Goal: Task Accomplishment & Management: Use online tool/utility

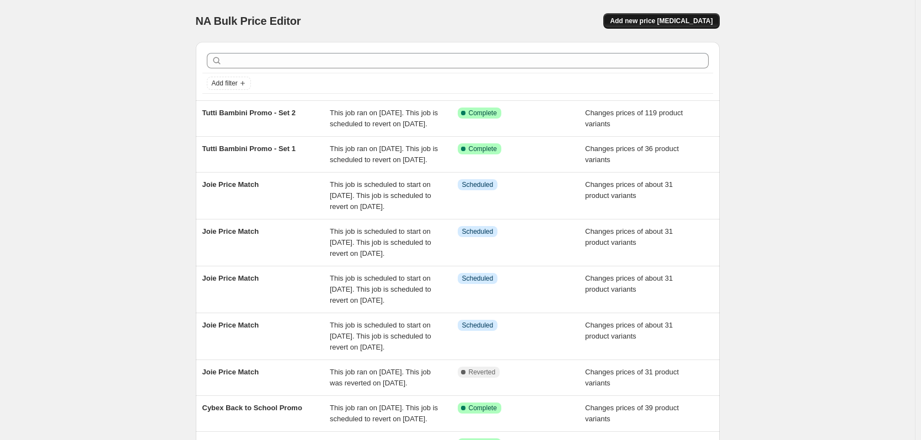
click at [674, 16] on button "Add new price change job" at bounding box center [661, 20] width 116 height 15
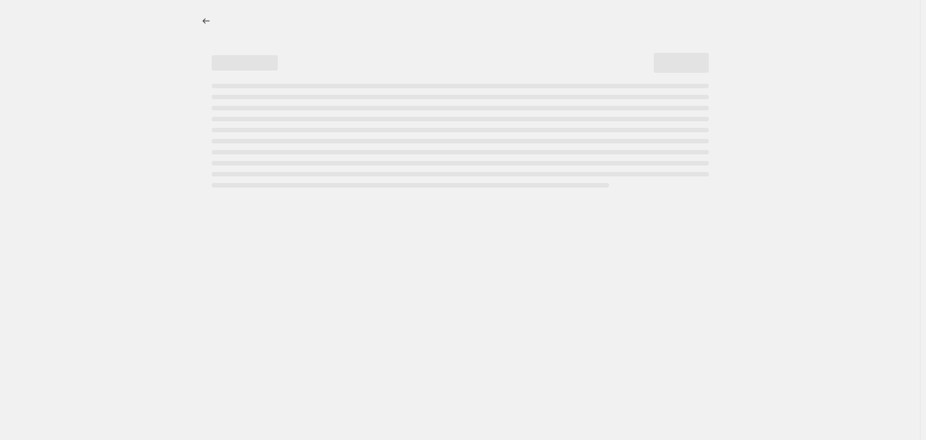
select select "percentage"
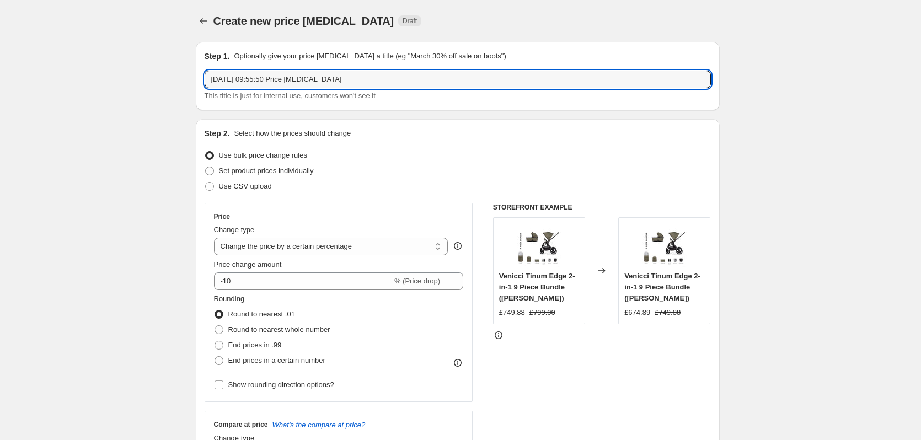
drag, startPoint x: 372, startPoint y: 80, endPoint x: 128, endPoint y: 75, distance: 243.7
type input "Bugaboo Donkey 5 Promo"
click at [262, 173] on span "Set product prices individually" at bounding box center [266, 170] width 95 height 8
click at [206, 167] on input "Set product prices individually" at bounding box center [205, 166] width 1 height 1
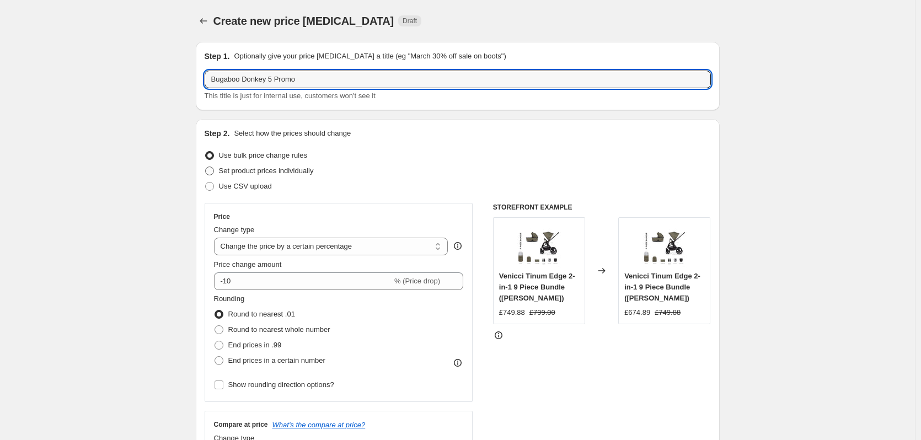
radio input "true"
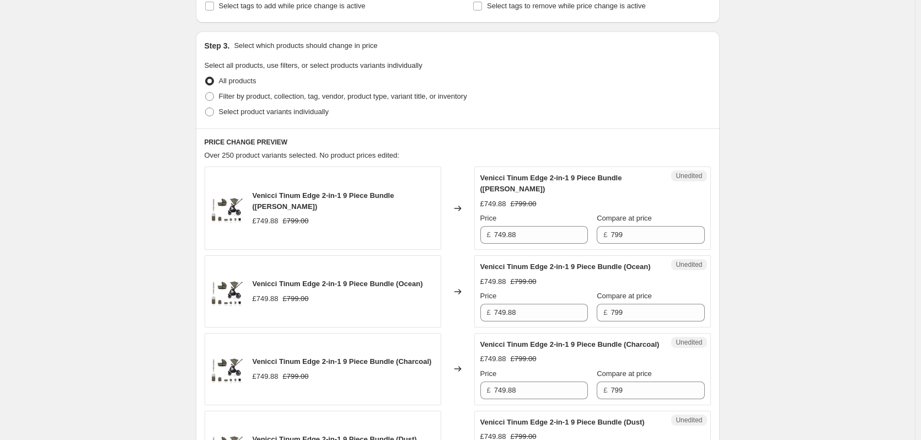
scroll to position [221, 0]
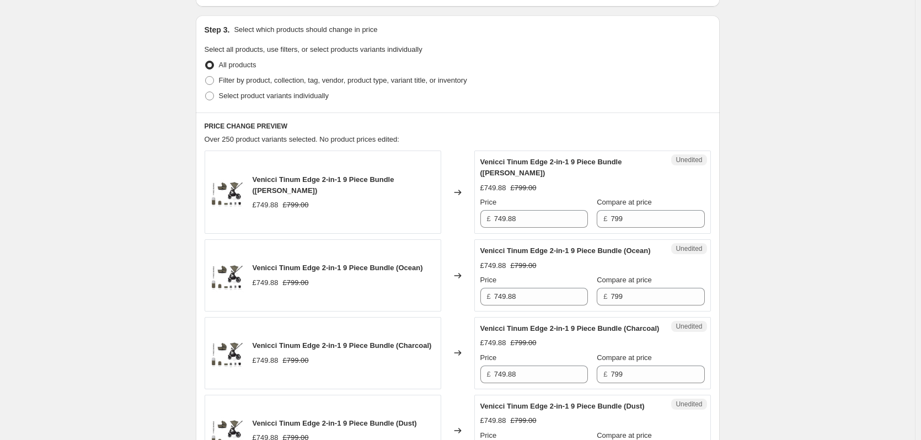
click at [250, 105] on div "Step 3. Select which products should change in price Select all products, use f…" at bounding box center [458, 63] width 524 height 97
click at [257, 95] on span "Select product variants individually" at bounding box center [274, 96] width 110 height 8
click at [206, 92] on input "Select product variants individually" at bounding box center [205, 92] width 1 height 1
radio input "true"
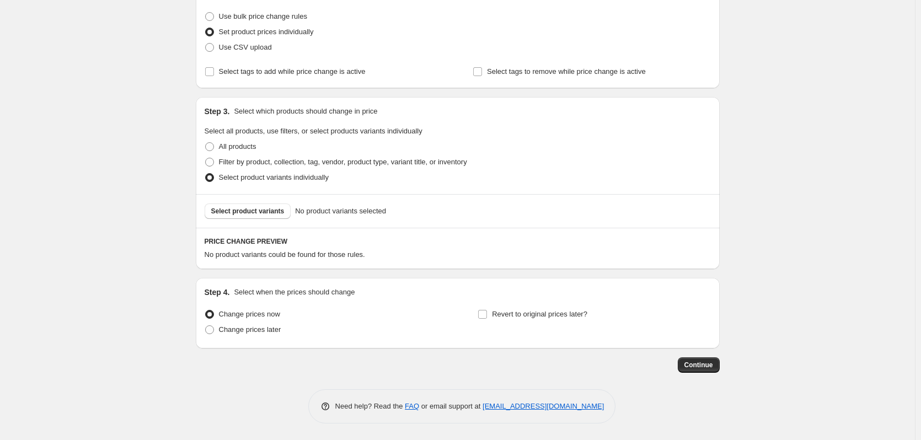
scroll to position [139, 0]
click at [248, 211] on span "Select product variants" at bounding box center [247, 211] width 73 height 9
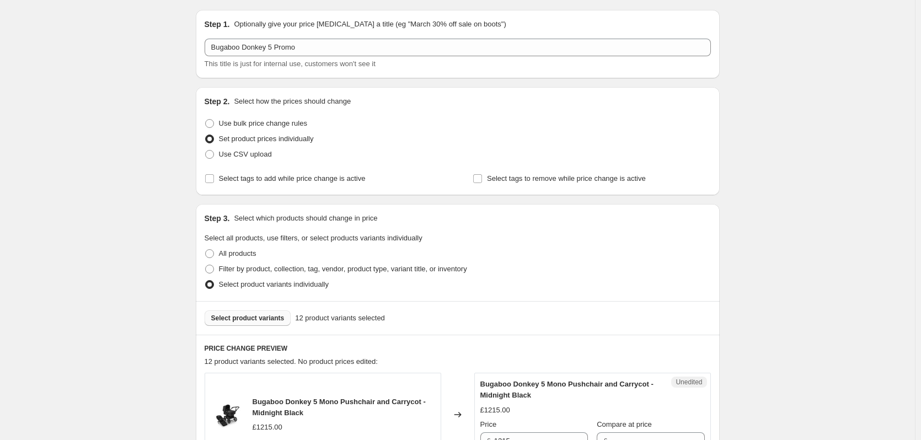
scroll to position [29, 0]
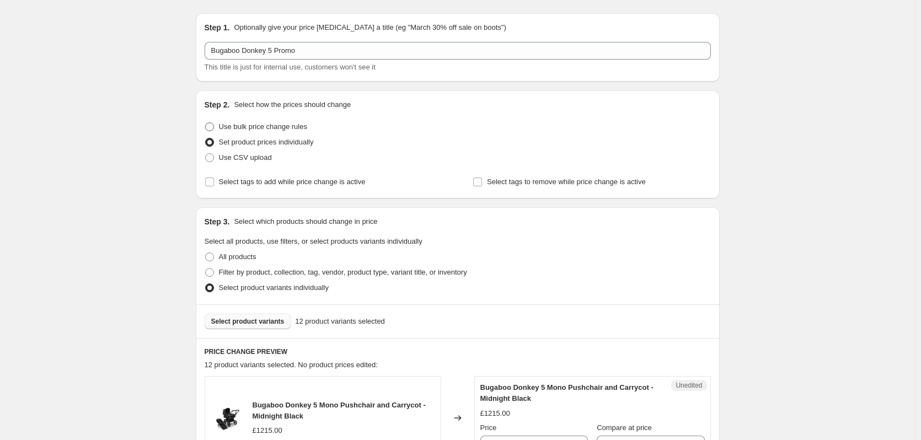
click at [279, 126] on span "Use bulk price change rules" at bounding box center [263, 126] width 88 height 8
click at [206, 123] on input "Use bulk price change rules" at bounding box center [205, 122] width 1 height 1
radio input "true"
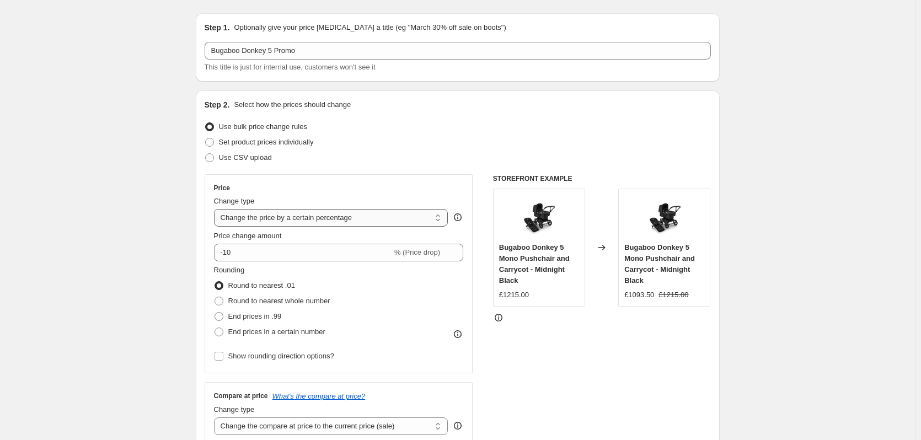
click at [403, 218] on select "Change the price to a certain amount Change the price by a certain amount Chang…" at bounding box center [331, 218] width 234 height 18
select select "bcap"
click at [216, 209] on select "Change the price to a certain amount Change the price by a certain amount Chang…" at bounding box center [331, 218] width 234 height 18
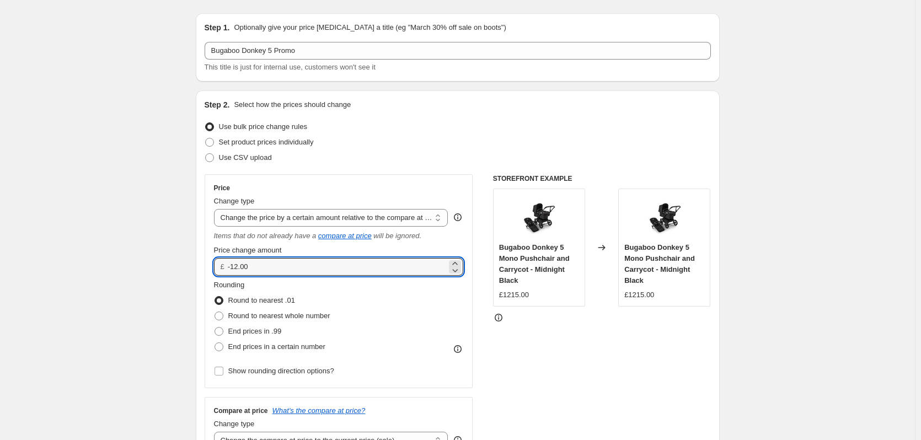
drag, startPoint x: 286, startPoint y: 268, endPoint x: 214, endPoint y: 266, distance: 71.7
click at [214, 266] on div "Price Change type Change the price to a certain amount Change the price by a ce…" at bounding box center [339, 281] width 268 height 214
type input "150.00"
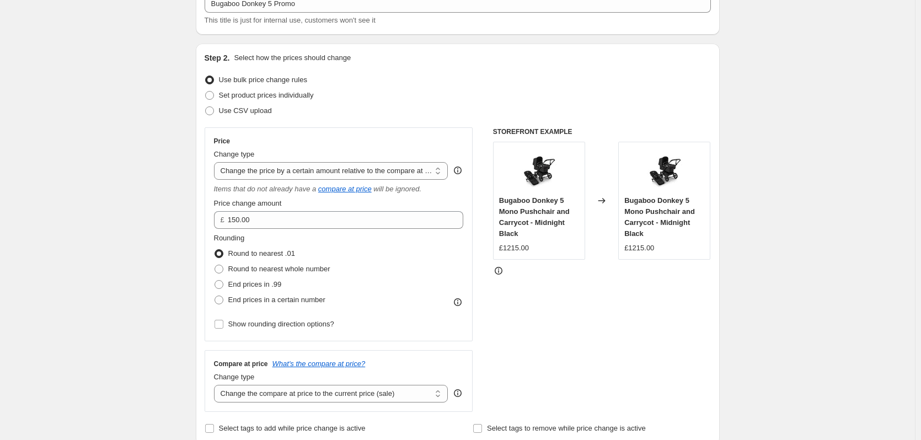
scroll to position [139, 0]
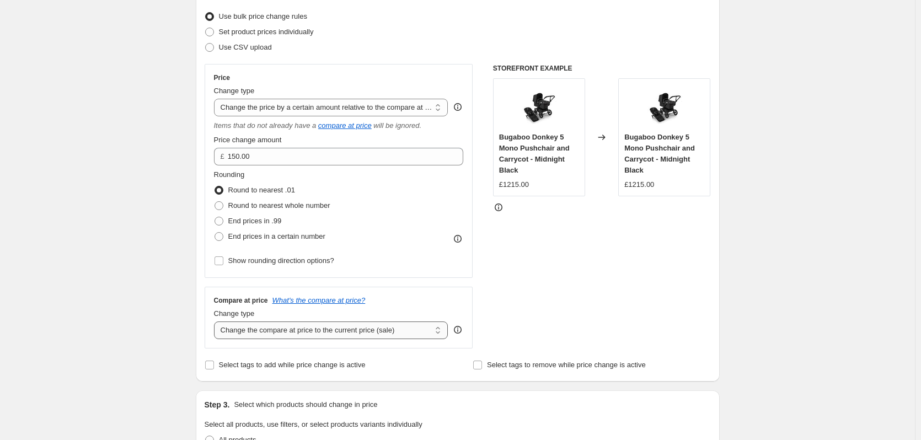
click at [337, 328] on select "Change the compare at price to the current price (sale) Change the compare at p…" at bounding box center [331, 330] width 234 height 18
click at [262, 31] on span "Set product prices individually" at bounding box center [266, 32] width 95 height 8
click at [206, 28] on input "Set product prices individually" at bounding box center [205, 28] width 1 height 1
radio input "true"
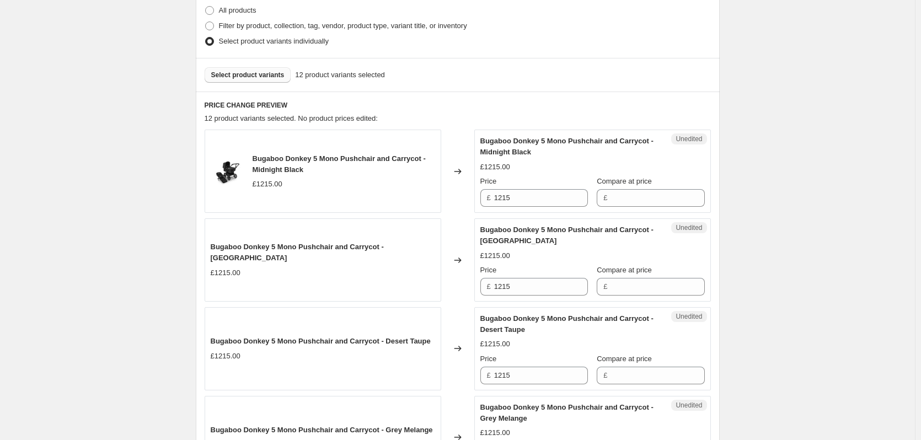
scroll to position [304, 0]
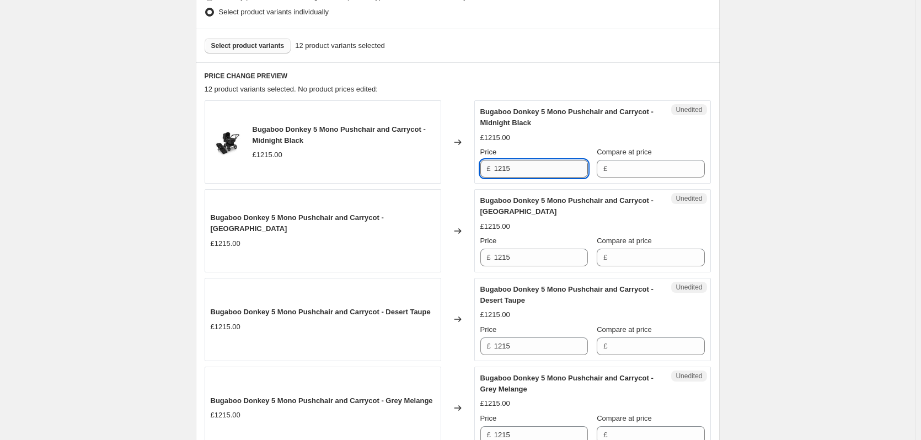
click at [532, 170] on input "1215" at bounding box center [541, 169] width 94 height 18
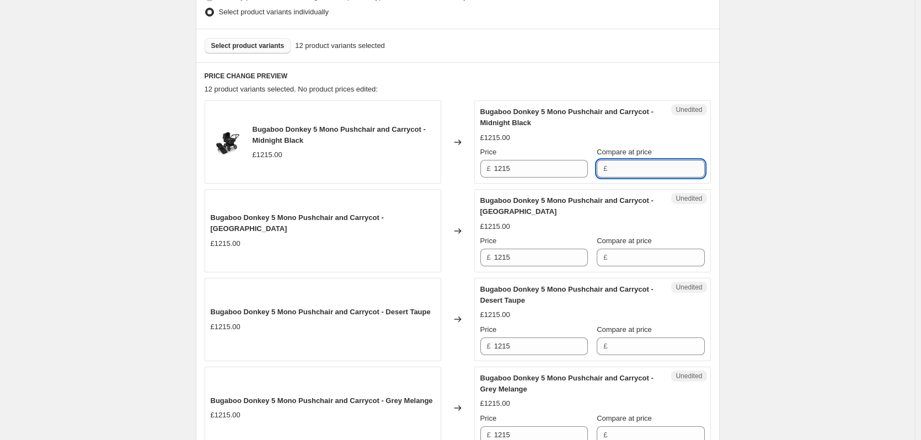
drag, startPoint x: 650, startPoint y: 166, endPoint x: 631, endPoint y: 175, distance: 21.2
click at [650, 166] on input "Compare at price" at bounding box center [657, 169] width 94 height 18
paste input "1215"
type input "1215"
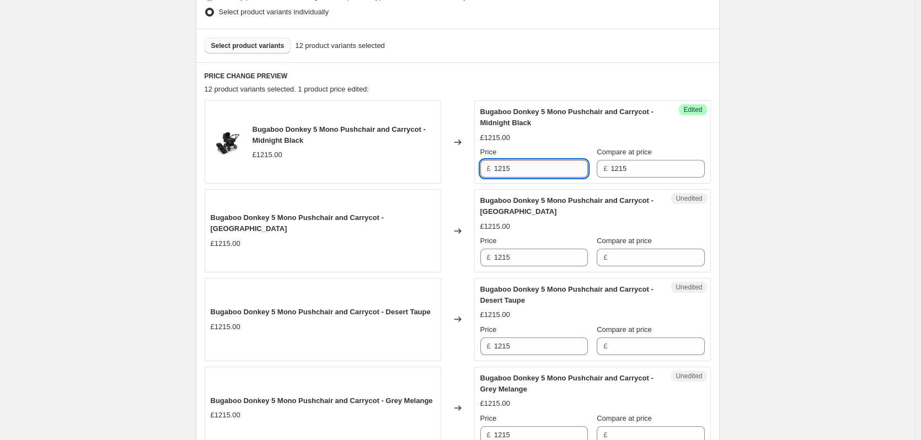
click at [570, 166] on input "1215" at bounding box center [541, 169] width 94 height 18
type input "1065"
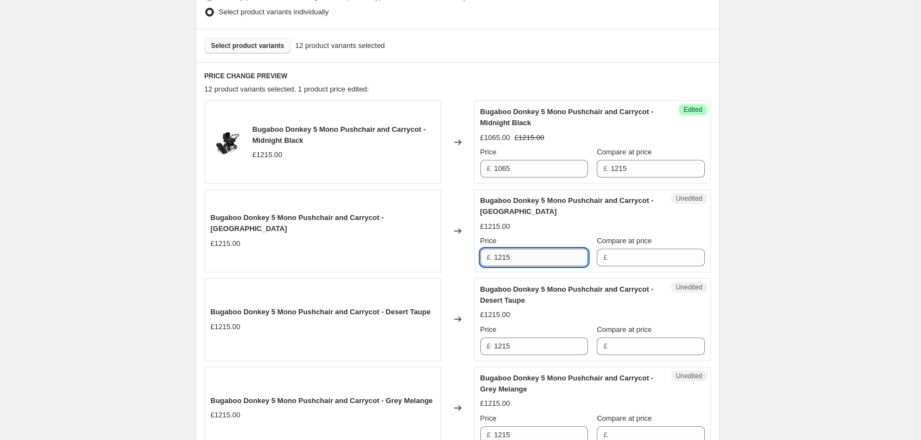
click at [525, 257] on input "1215" at bounding box center [541, 258] width 94 height 18
paste input "06"
type input "1065"
click at [525, 345] on input "1215" at bounding box center [541, 346] width 94 height 18
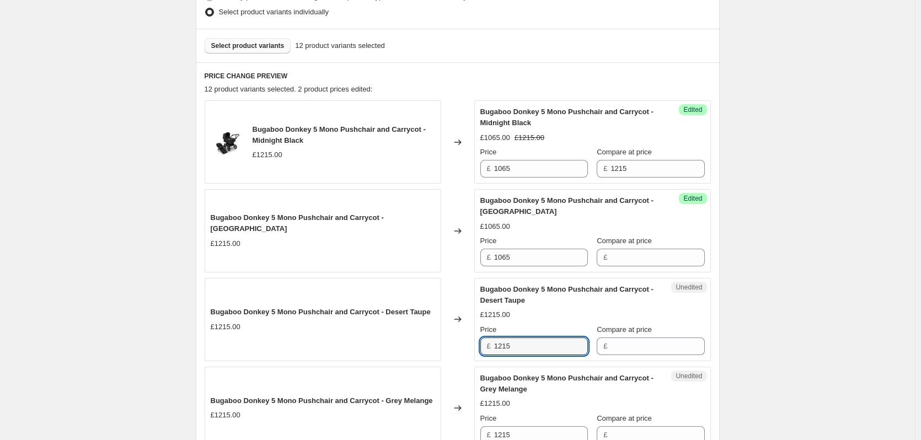
paste input "06"
type input "1065"
click at [541, 434] on input "1215" at bounding box center [541, 435] width 94 height 18
paste input "06"
type input "1065"
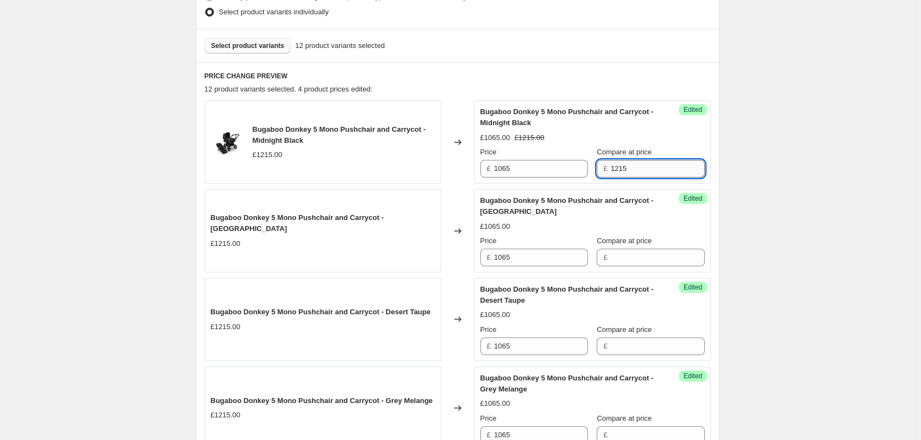
click at [666, 169] on input "1215" at bounding box center [657, 169] width 94 height 18
click at [640, 257] on input "Compare at price" at bounding box center [657, 258] width 94 height 18
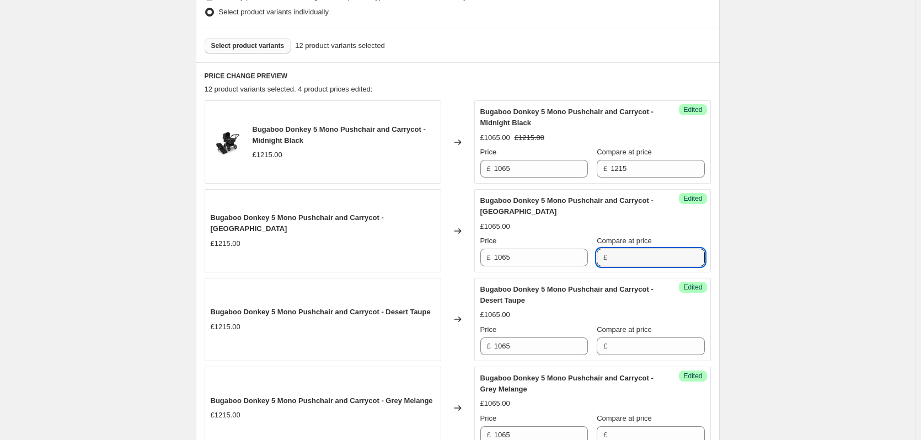
paste input "1215"
type input "1215"
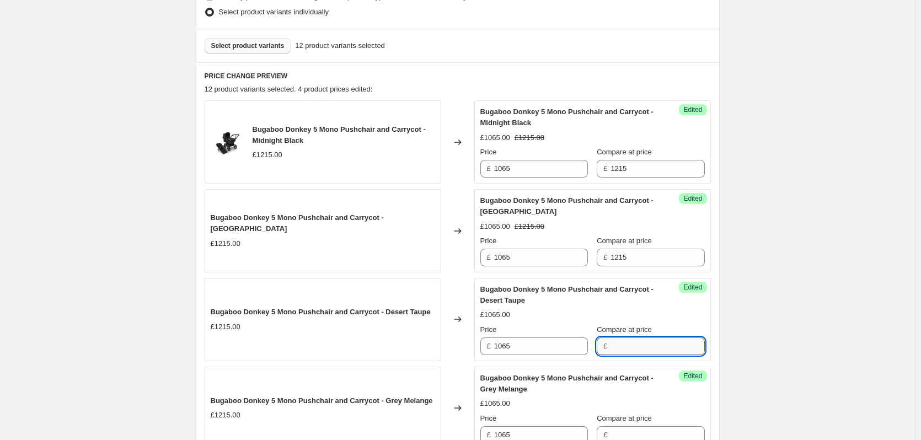
click at [630, 345] on input "Compare at price" at bounding box center [657, 346] width 94 height 18
paste input "1215"
type input "1215"
click at [644, 428] on input "Compare at price" at bounding box center [657, 435] width 94 height 18
paste input "1215"
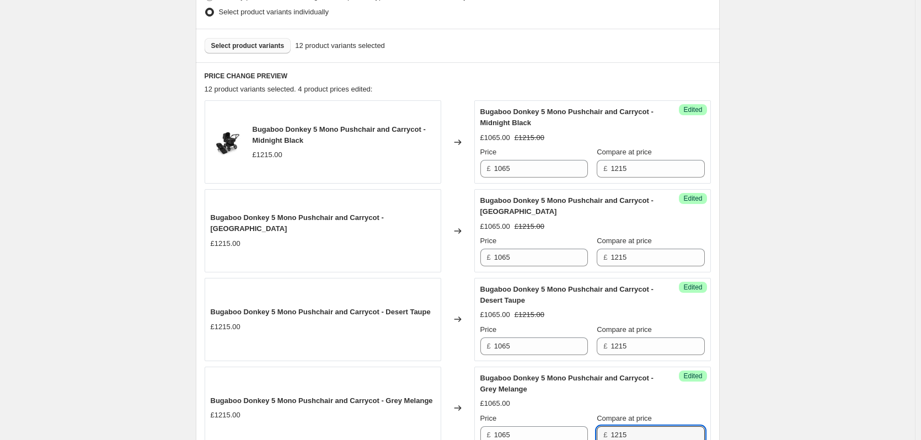
type input "1215"
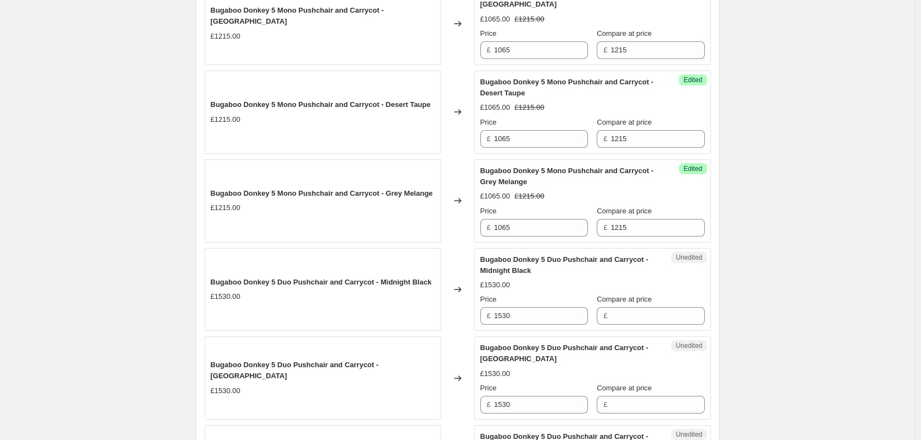
scroll to position [580, 0]
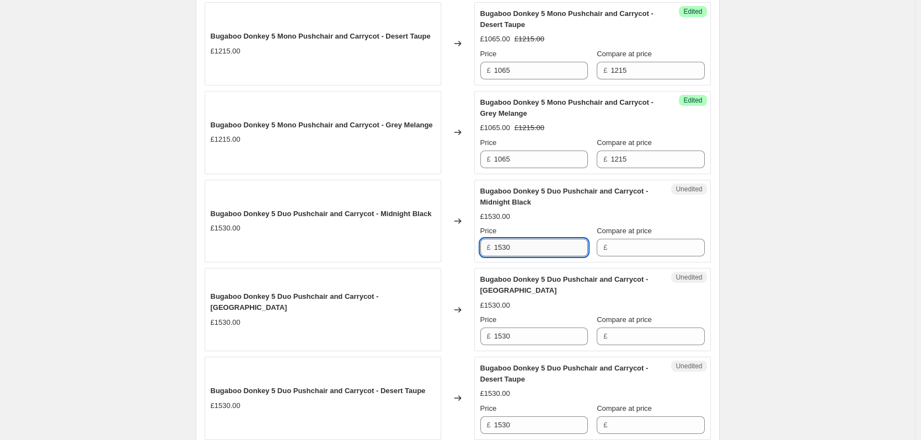
click at [548, 256] on input "1530" at bounding box center [541, 248] width 94 height 18
click at [665, 245] on input "Compare at price" at bounding box center [657, 248] width 94 height 18
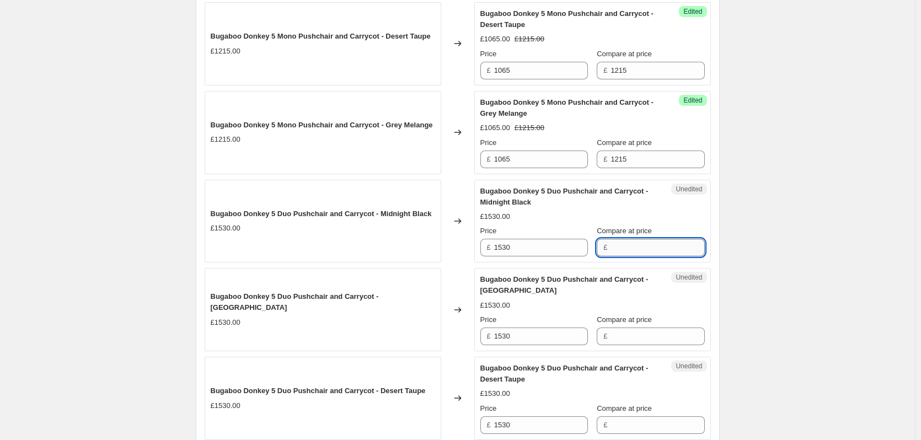
paste input "1530"
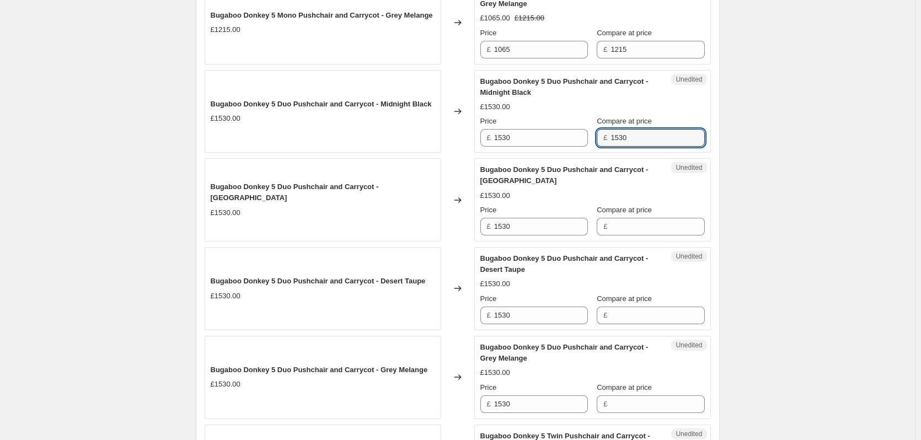
scroll to position [690, 0]
type input "1530"
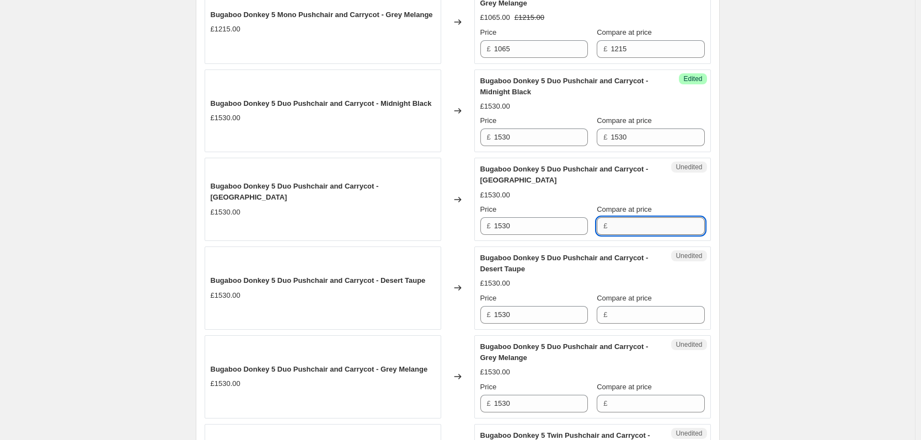
click at [636, 230] on input "Compare at price" at bounding box center [657, 226] width 94 height 18
paste input "1530"
type input "1530"
paste input "1530"
click at [623, 321] on input "1530" at bounding box center [657, 315] width 94 height 18
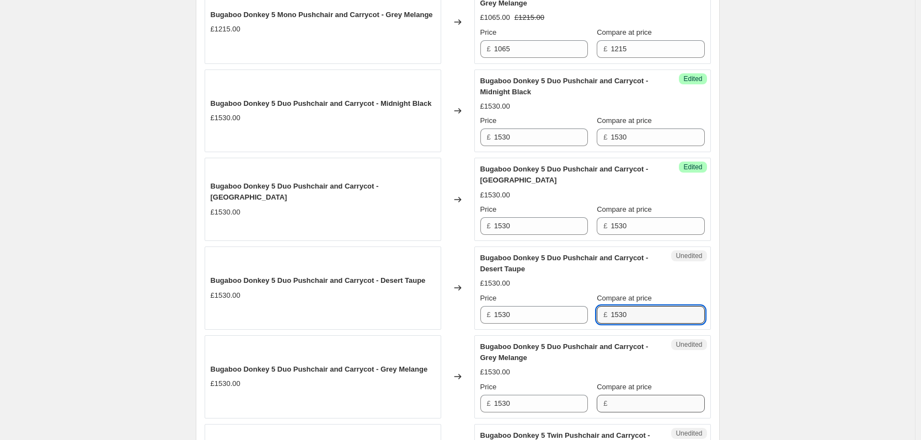
type input "1530"
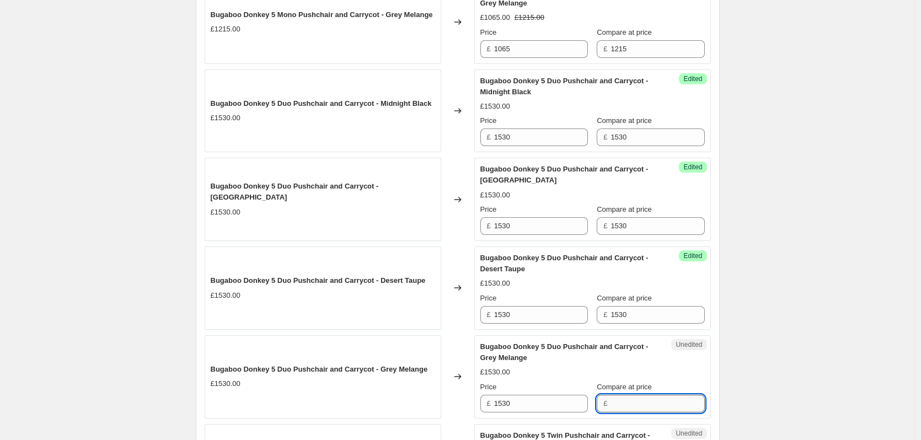
paste input "1530"
click at [622, 406] on input "Compare at price" at bounding box center [657, 404] width 94 height 18
type input "1530"
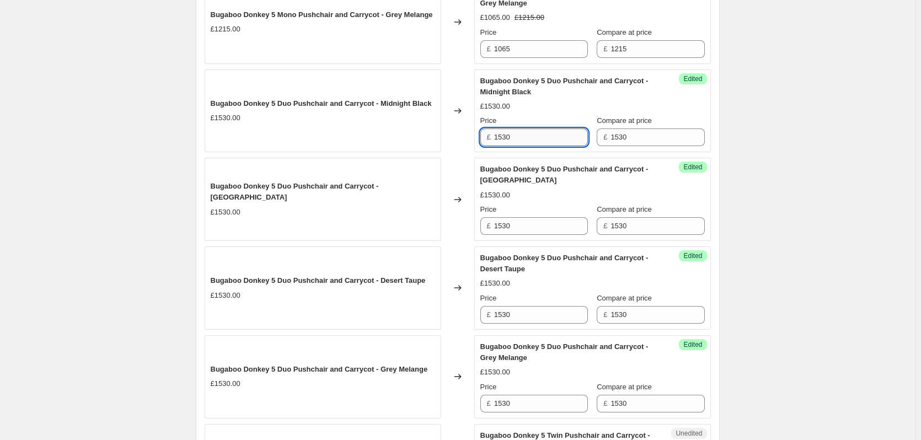
click at [553, 137] on input "1530" at bounding box center [541, 137] width 94 height 18
type input "1380"
click at [544, 221] on input "1530" at bounding box center [541, 226] width 94 height 18
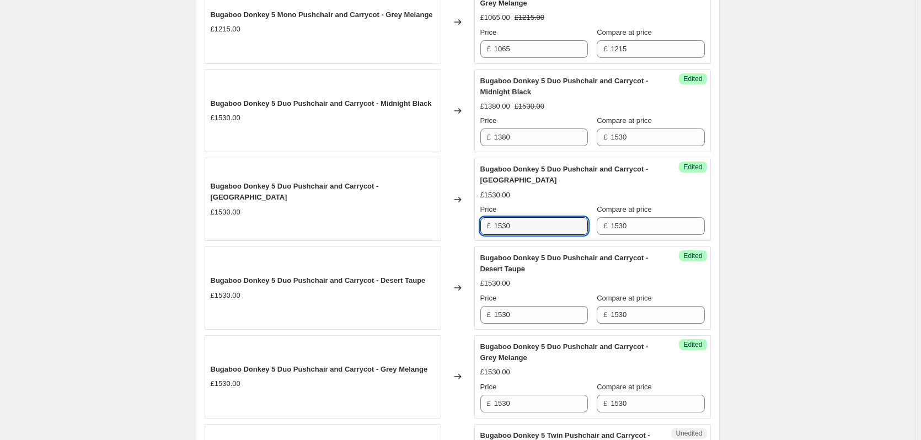
paste input "38"
type input "1380"
click at [525, 321] on input "1530" at bounding box center [541, 315] width 94 height 18
paste input "38"
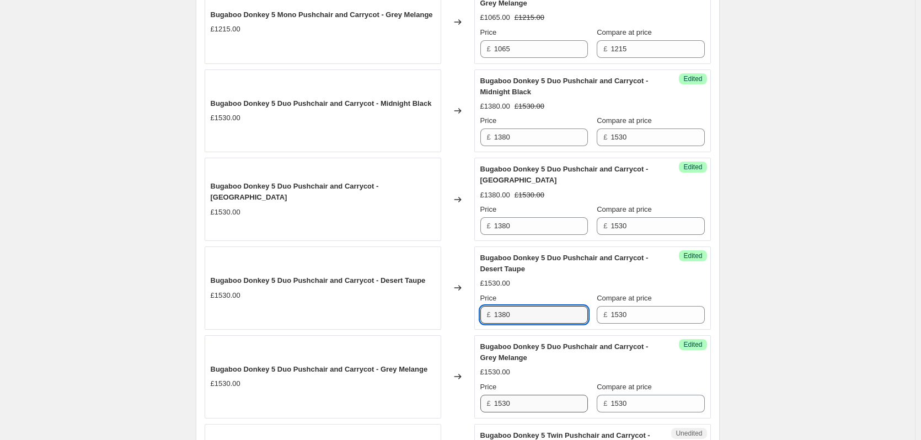
type input "1380"
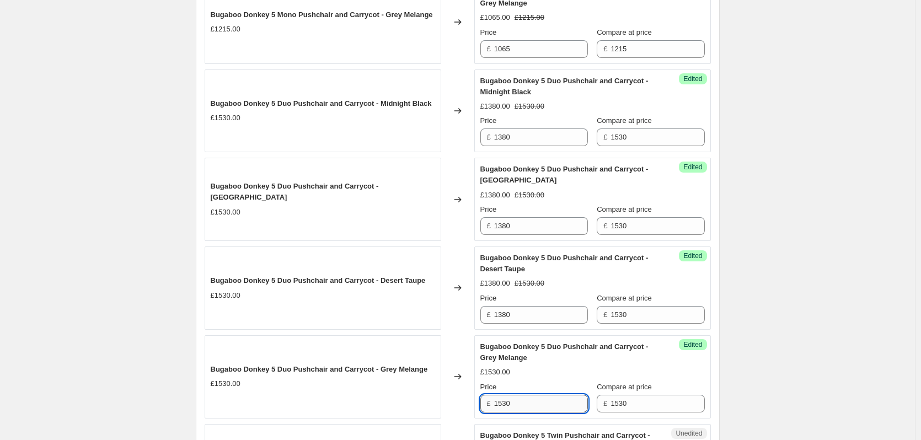
click at [508, 406] on input "1530" at bounding box center [541, 404] width 94 height 18
paste input "38"
type input "1380"
click at [864, 262] on div "Create new price change job. This page is ready Create new price change job Dra…" at bounding box center [457, 143] width 915 height 1667
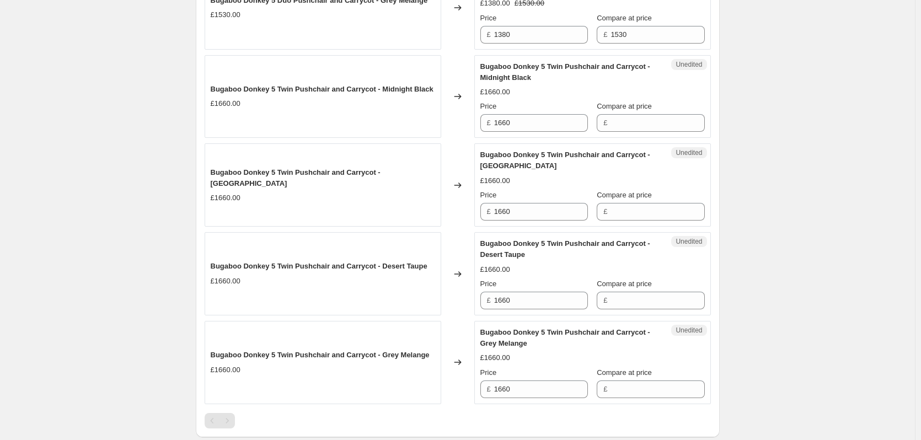
scroll to position [1076, 0]
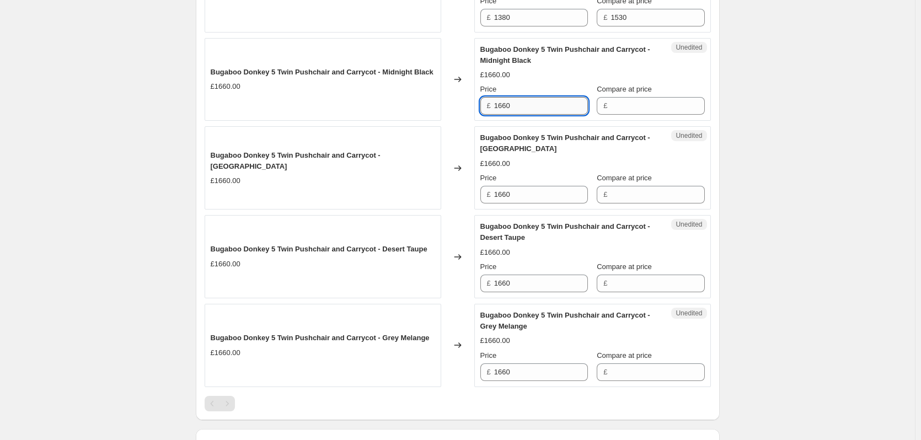
click at [526, 110] on input "1660" at bounding box center [541, 106] width 94 height 18
paste input "1660"
click at [658, 110] on input "Compare at price" at bounding box center [657, 106] width 94 height 18
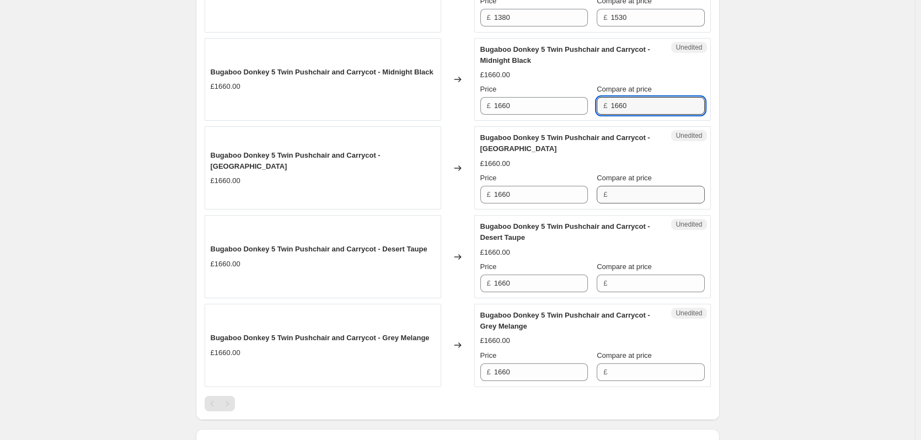
type input "1660"
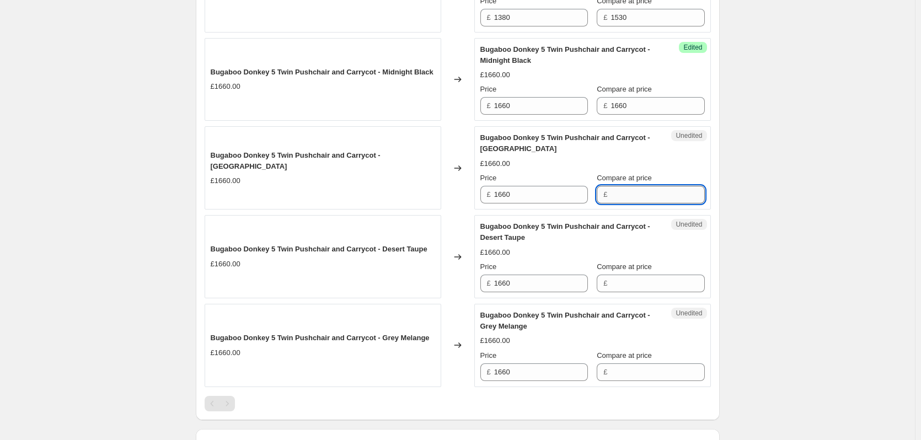
click at [627, 199] on input "Compare at price" at bounding box center [657, 195] width 94 height 18
paste input "1660"
type input "1660"
paste input "1660"
click at [627, 291] on input "1660" at bounding box center [657, 284] width 94 height 18
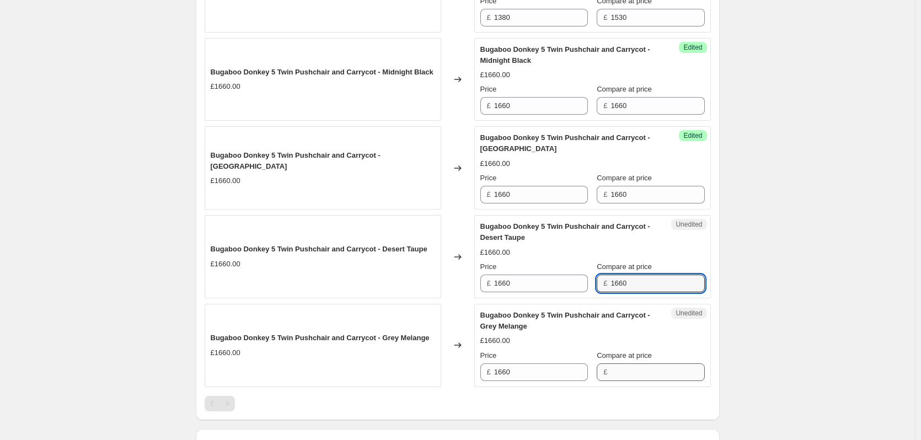
type input "1660"
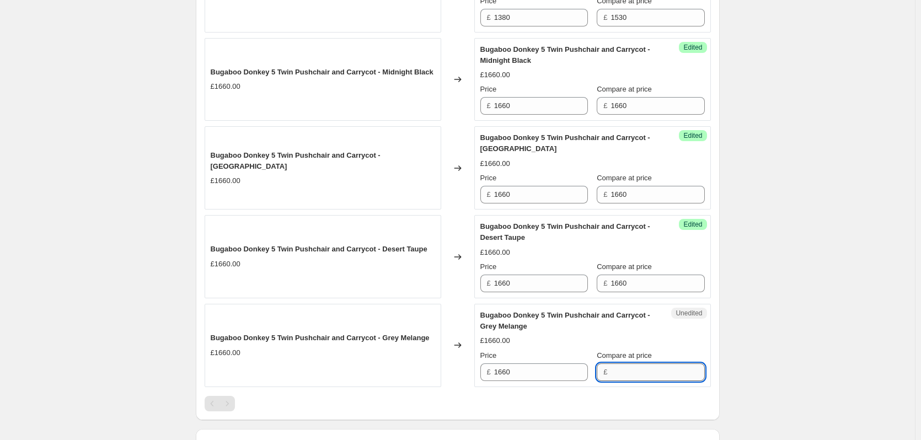
paste input "1660"
click at [621, 379] on input "1660" at bounding box center [657, 372] width 94 height 18
type input "1660"
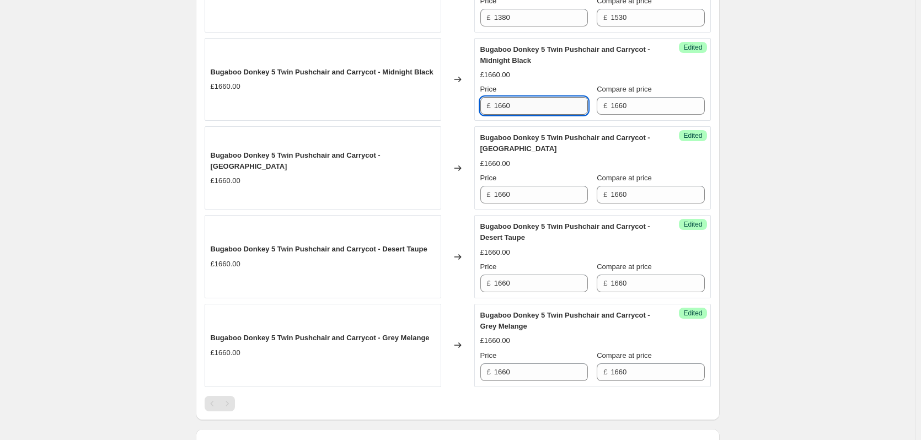
click at [527, 106] on input "1660" at bounding box center [541, 106] width 94 height 18
type input "1510"
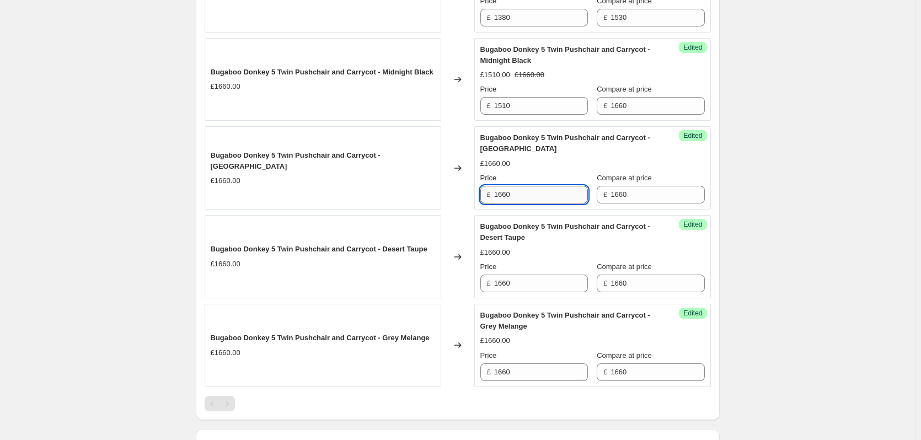
click at [525, 192] on input "1660" at bounding box center [541, 195] width 94 height 18
paste input "51"
type input "1510"
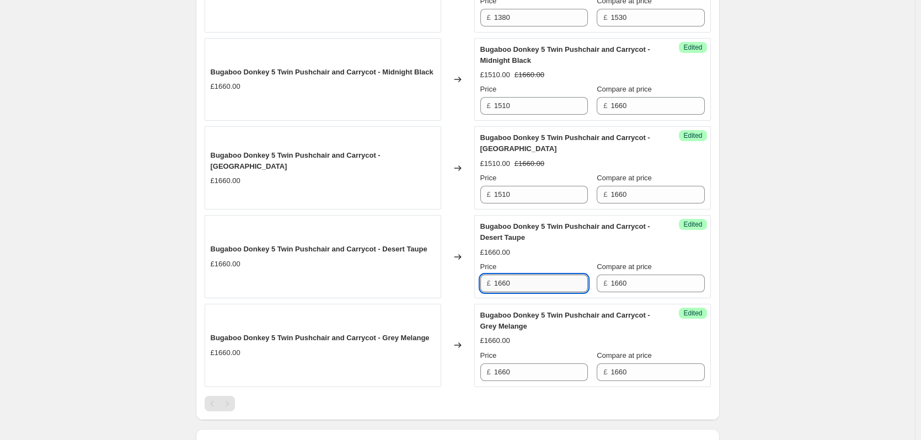
click at [530, 291] on input "1660" at bounding box center [541, 284] width 94 height 18
paste input "51"
type input "1510"
click at [538, 374] on input "1660" at bounding box center [541, 372] width 94 height 18
paste input "51"
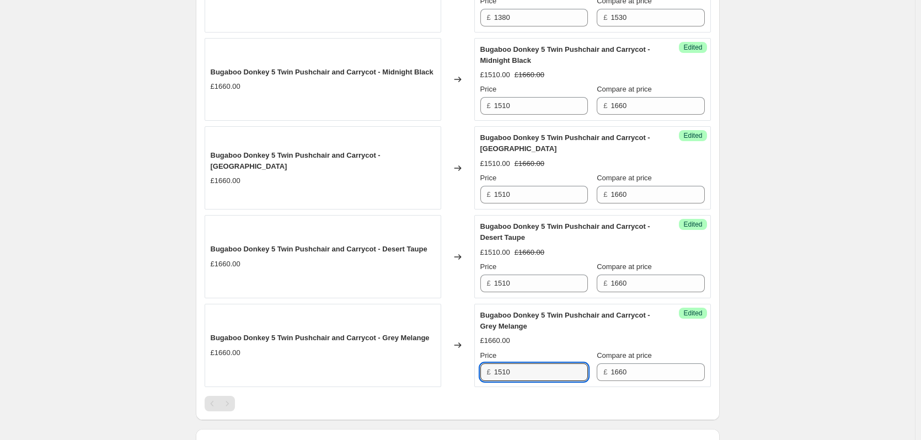
type input "1510"
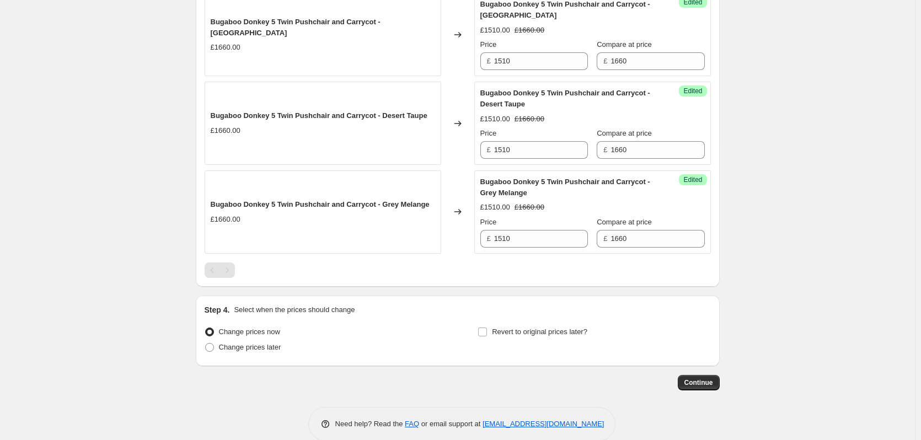
scroll to position [1227, 0]
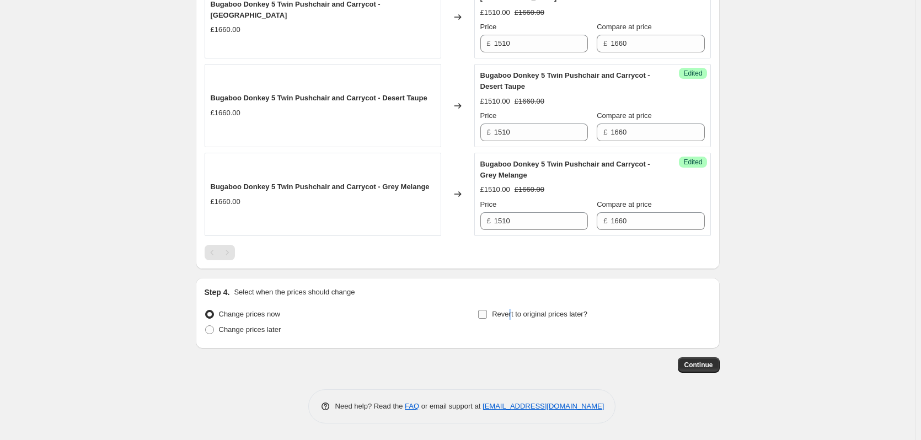
click at [511, 318] on span "Revert to original prices later?" at bounding box center [539, 314] width 95 height 8
click at [560, 310] on span "Revert to original prices later?" at bounding box center [539, 314] width 95 height 8
click at [487, 310] on input "Revert to original prices later?" at bounding box center [482, 314] width 9 height 9
checkbox input "true"
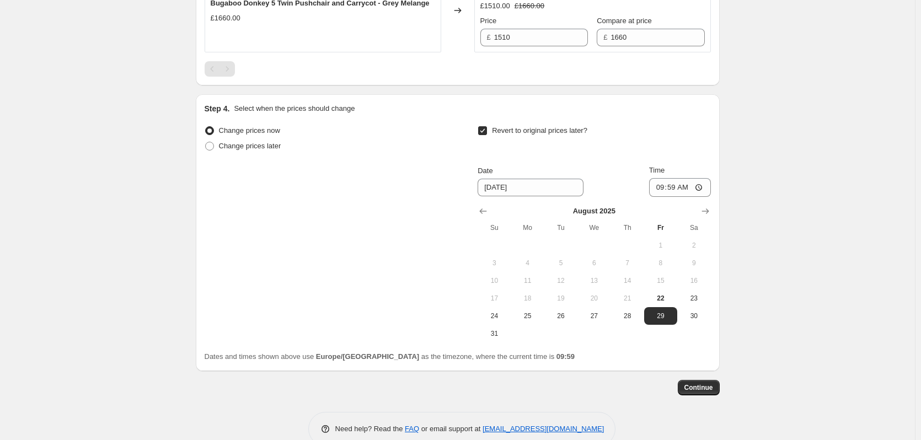
scroll to position [1433, 0]
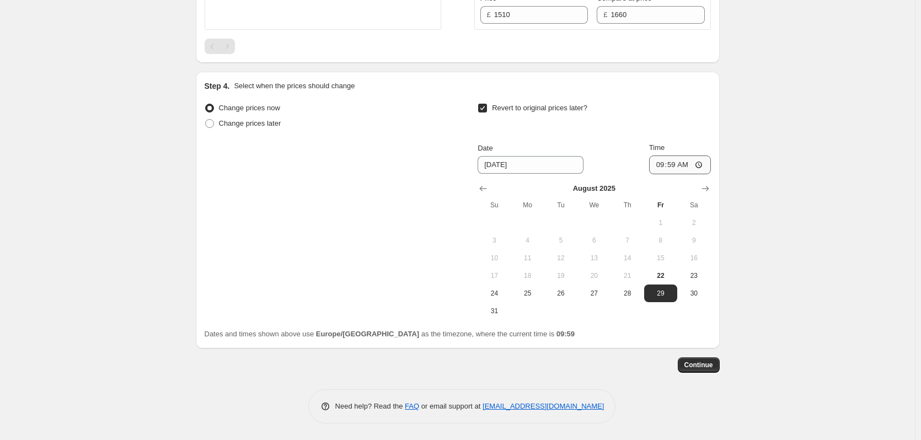
click at [707, 187] on icon "Show next month, September 2025" at bounding box center [705, 188] width 11 height 11
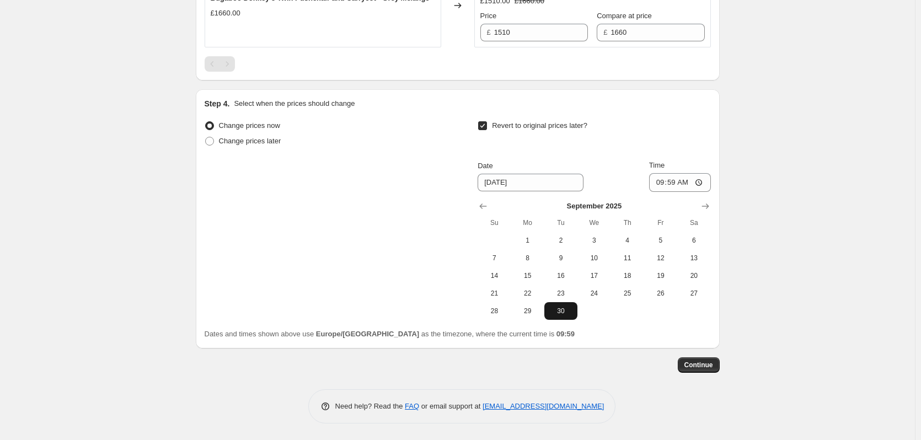
click at [568, 310] on span "30" at bounding box center [561, 311] width 24 height 9
type input "9/30/2025"
click at [679, 182] on input "09:59" at bounding box center [680, 182] width 62 height 19
type input "15:00"
click at [710, 366] on span "Continue" at bounding box center [698, 365] width 29 height 9
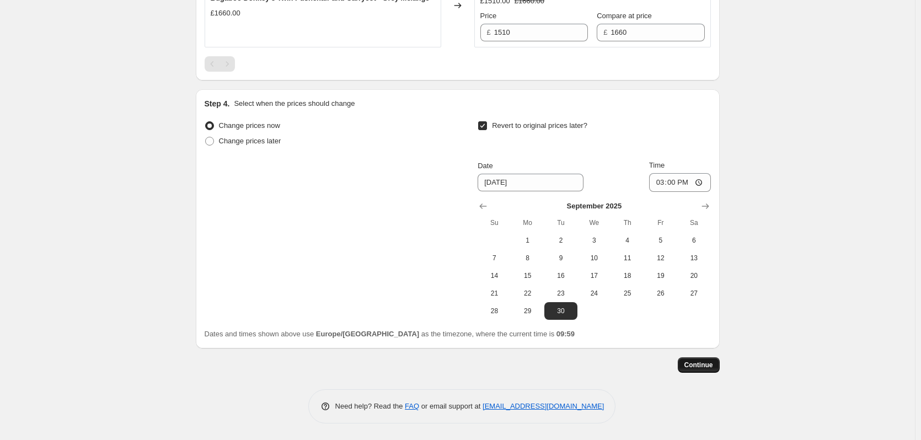
scroll to position [0, 0]
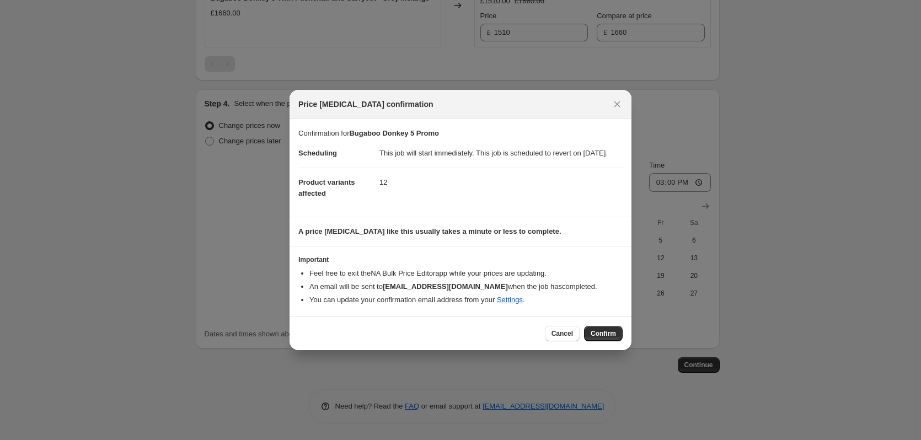
click at [619, 341] on button "Confirm" at bounding box center [603, 333] width 39 height 15
